Goal: Information Seeking & Learning: Find specific fact

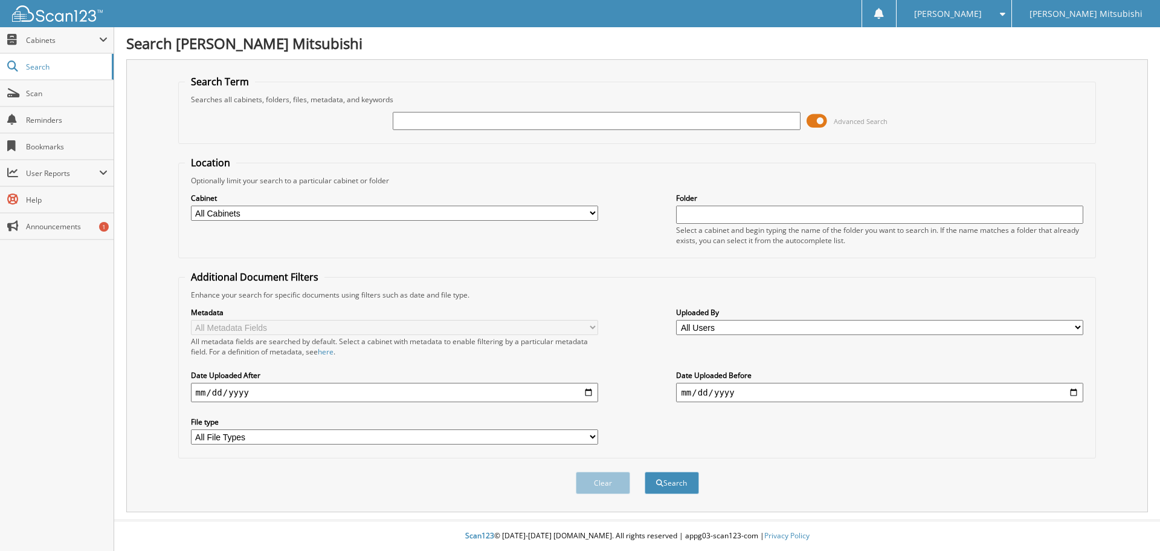
drag, startPoint x: 505, startPoint y: 115, endPoint x: 511, endPoint y: 114, distance: 6.3
click at [505, 115] on input "text" at bounding box center [596, 121] width 407 height 18
type input "157096"
click at [645, 471] on button "Search" at bounding box center [672, 482] width 54 height 22
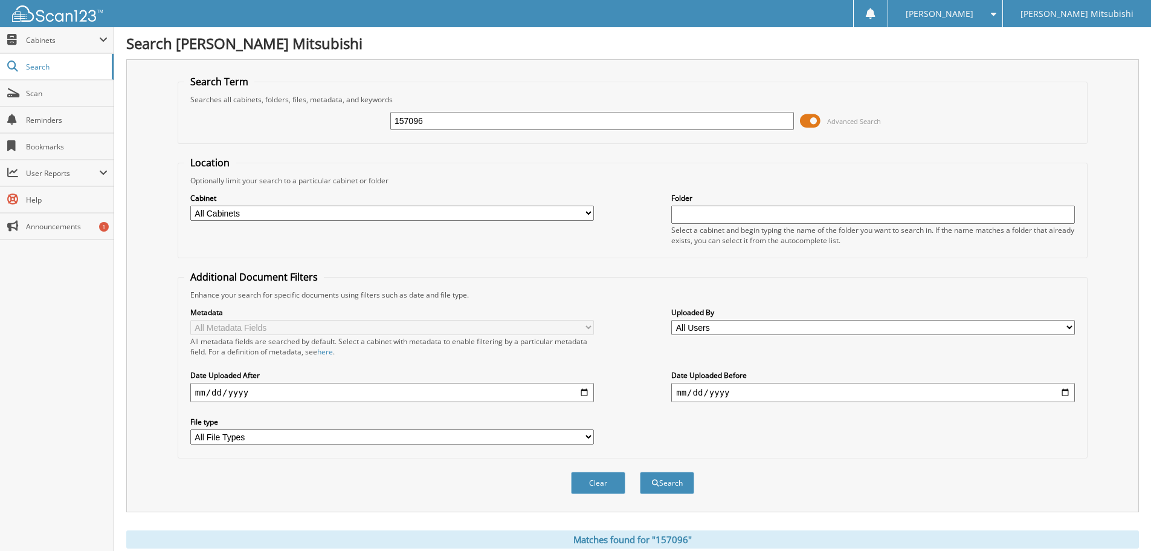
scroll to position [199, 0]
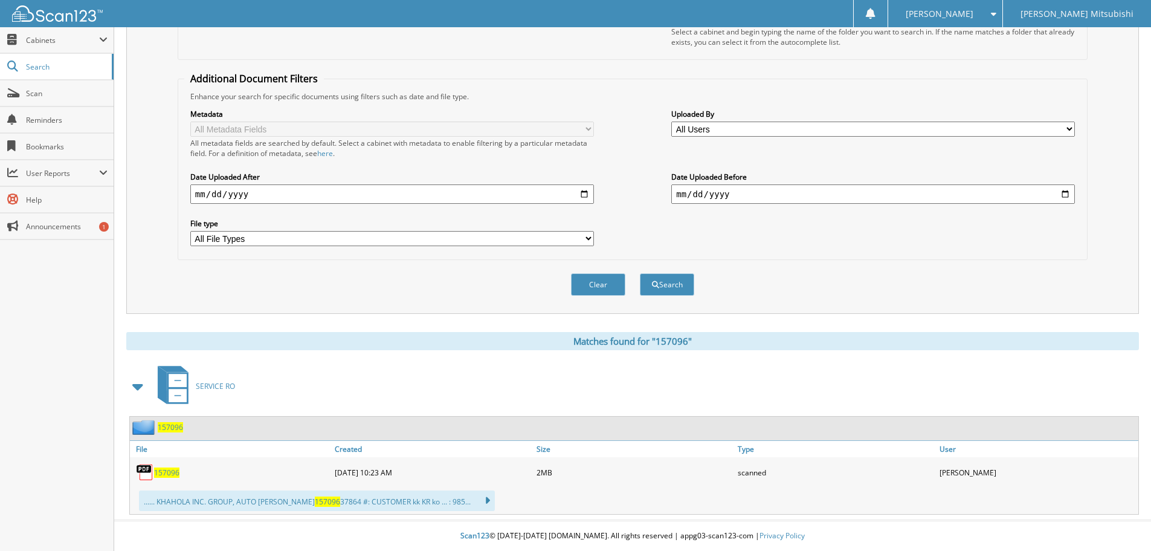
click at [165, 470] on span "157096" at bounding box center [166, 472] width 25 height 10
